Goal: Information Seeking & Learning: Learn about a topic

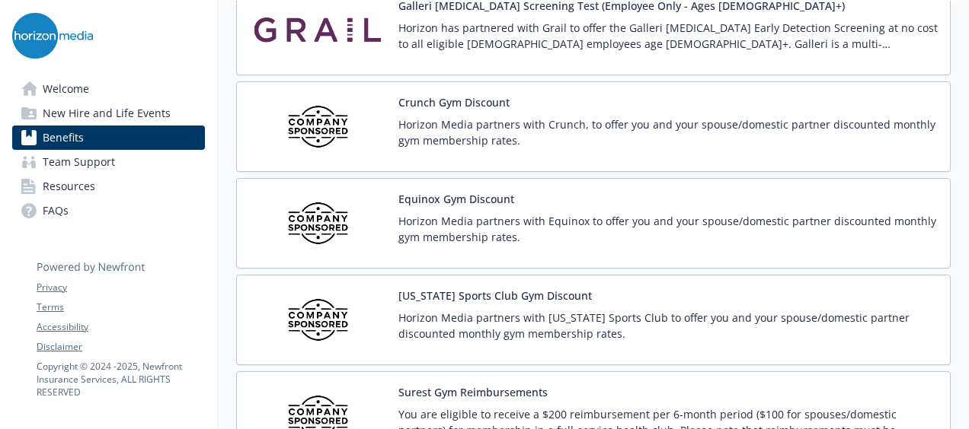
scroll to position [3426, 0]
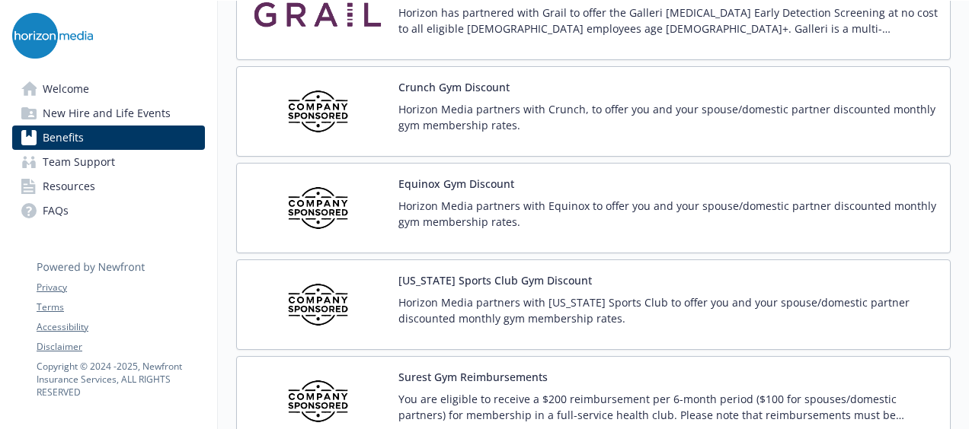
click at [393, 178] on div "Equinox Gym Discount Horizon Media partners with Equinox to offer you and your …" at bounding box center [593, 208] width 688 height 65
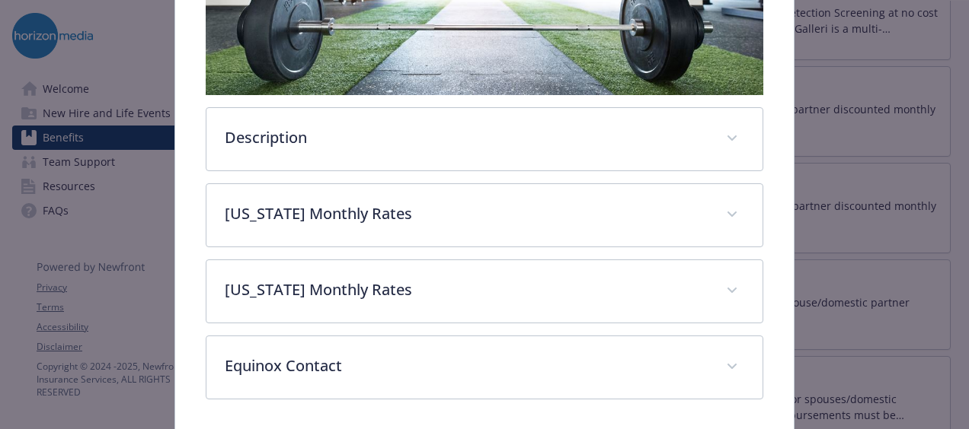
scroll to position [465, 0]
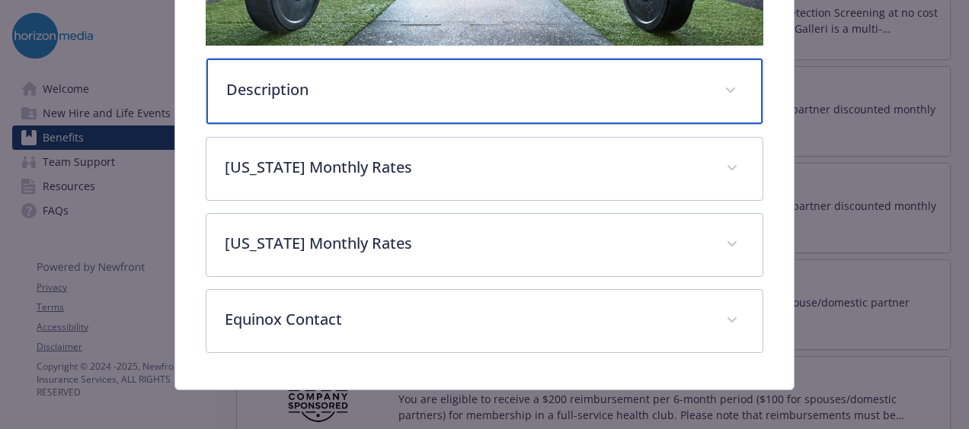
click at [457, 92] on p "Description" at bounding box center [466, 89] width 480 height 23
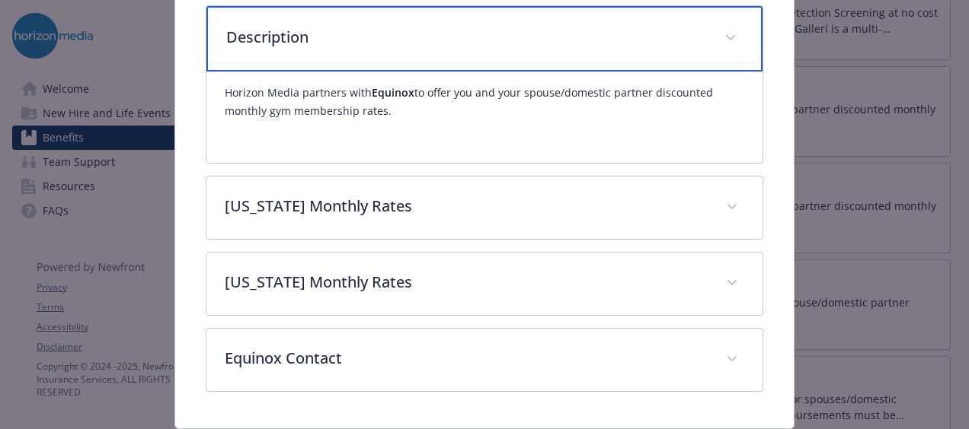
scroll to position [560, 0]
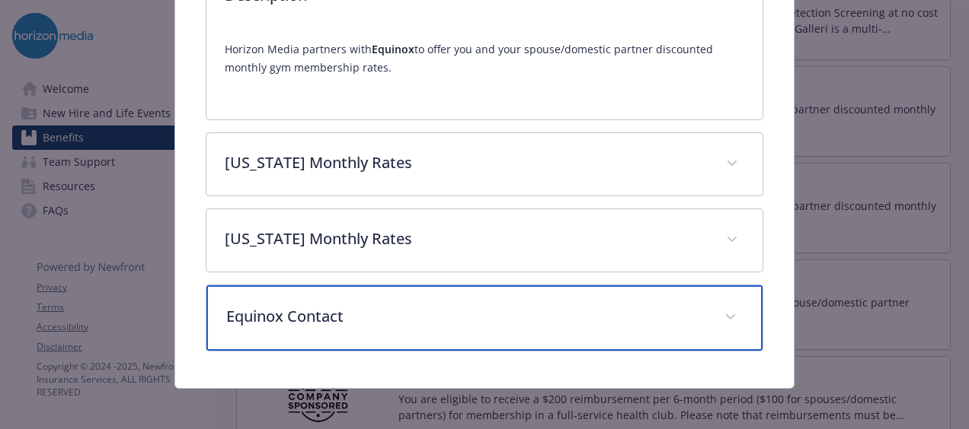
click at [329, 305] on p "Equinox Contact" at bounding box center [466, 316] width 480 height 23
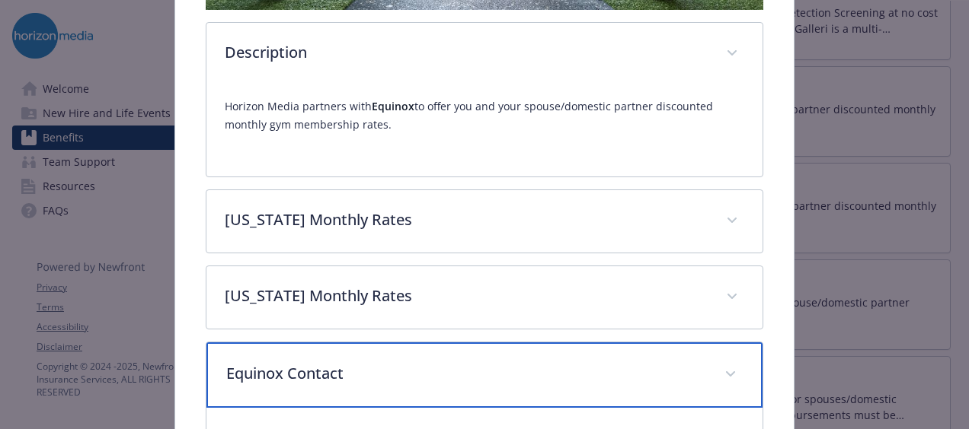
scroll to position [493, 0]
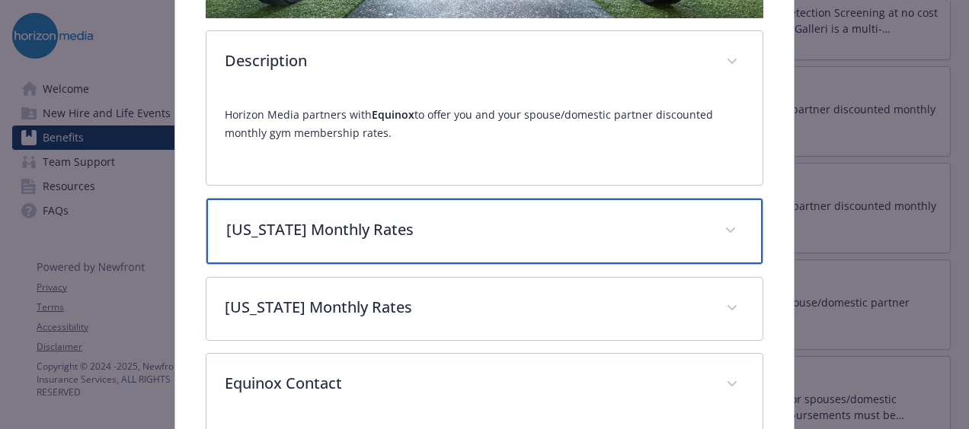
click at [381, 219] on p "[US_STATE] Monthly Rates" at bounding box center [466, 230] width 480 height 23
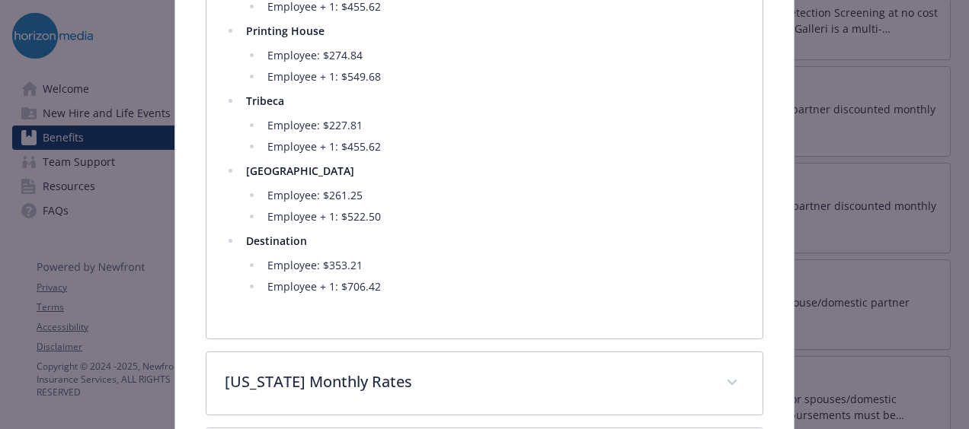
scroll to position [1026, 0]
